Goal: Navigation & Orientation: Find specific page/section

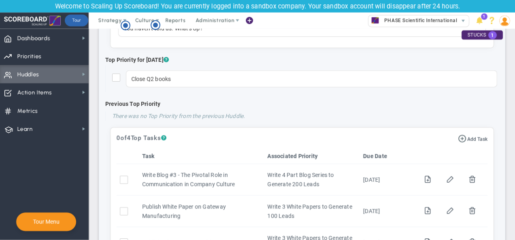
scroll to position [1208, 0]
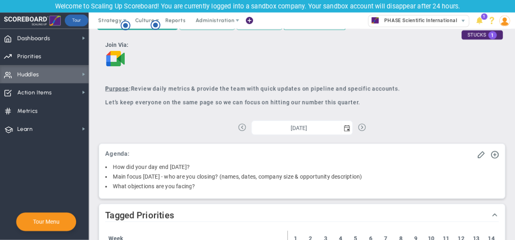
scroll to position [0, 0]
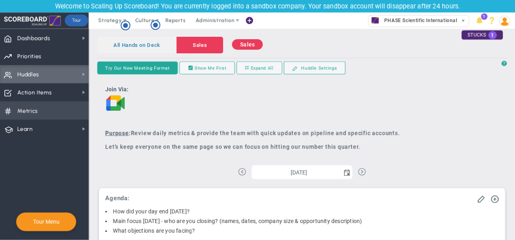
click at [49, 107] on span "Metrics Metrics" at bounding box center [44, 111] width 89 height 18
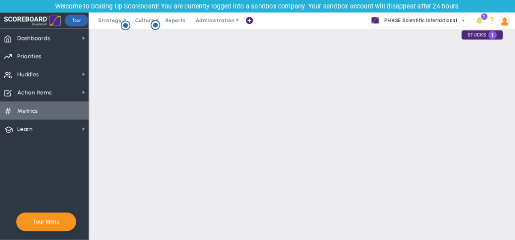
checkbox input "false"
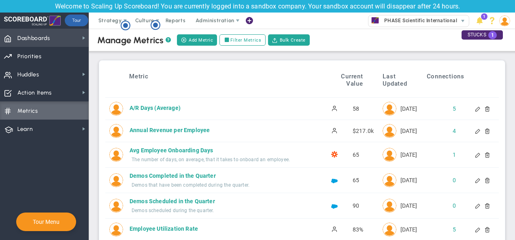
click at [61, 43] on span "Dashboards Dashboards" at bounding box center [44, 38] width 89 height 18
click at [17, 39] on span "Dashboards Dashboards" at bounding box center [44, 38] width 89 height 18
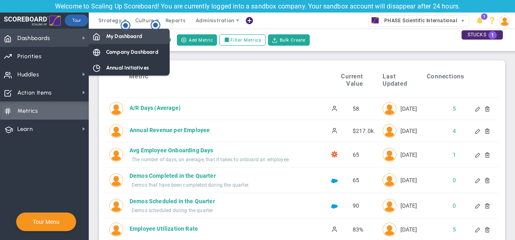
click at [112, 35] on span "My Dashboard" at bounding box center [124, 36] width 36 height 8
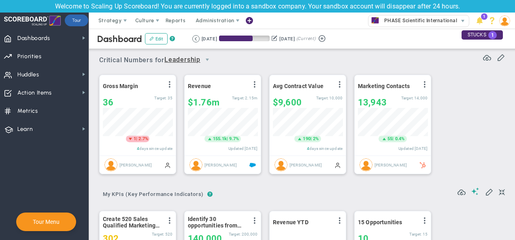
scroll to position [404735, 404693]
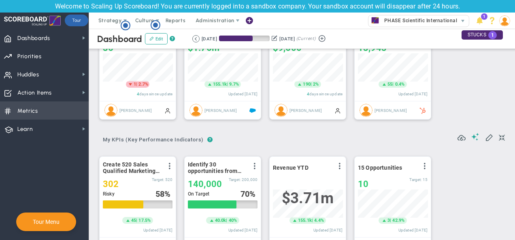
click at [57, 105] on span "Metrics Metrics" at bounding box center [44, 111] width 89 height 18
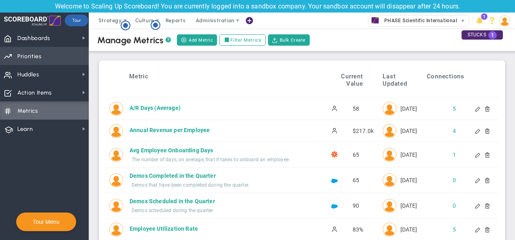
click at [47, 51] on span "Priorities Projects OKR Tree Priorities Projects OKRs" at bounding box center [44, 56] width 89 height 18
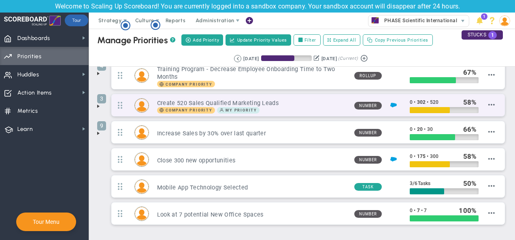
scroll to position [77, 0]
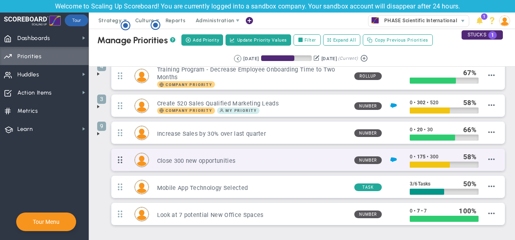
click at [122, 163] on span at bounding box center [119, 160] width 17 height 21
